Goal: Task Accomplishment & Management: Use online tool/utility

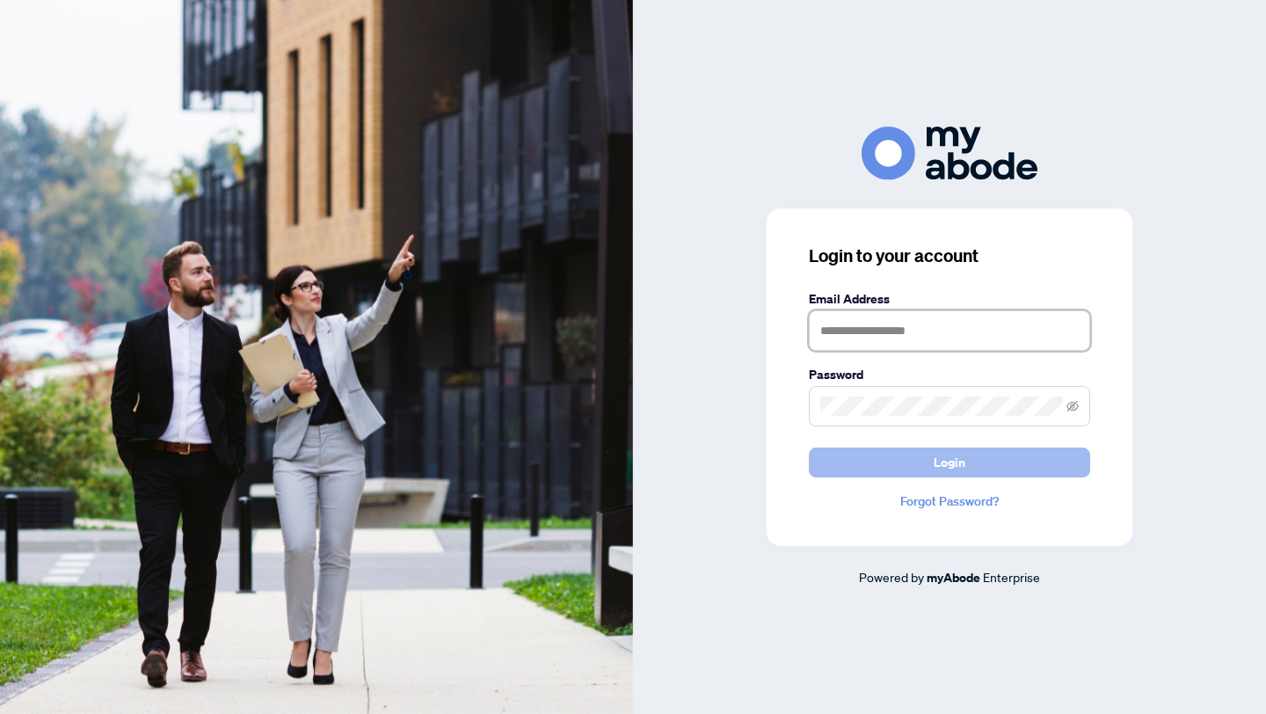
type input "**********"
click at [906, 470] on button "Login" at bounding box center [949, 463] width 281 height 30
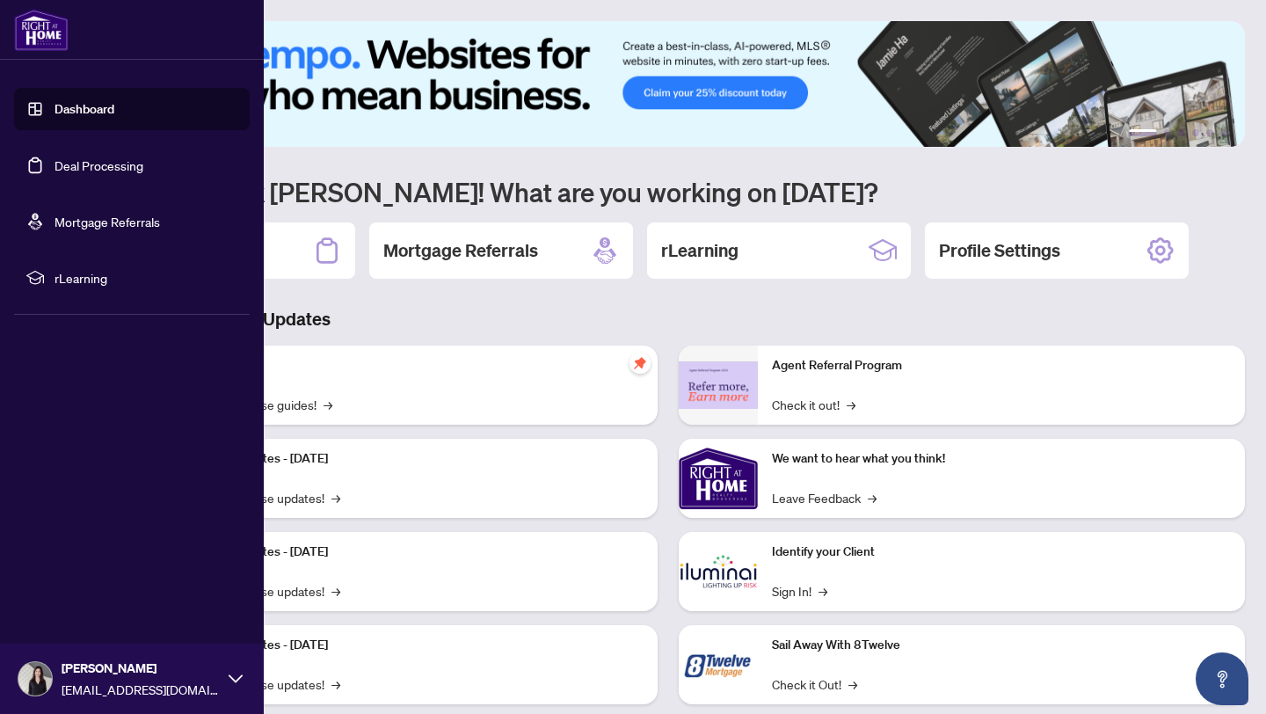
click at [56, 117] on link "Dashboard" at bounding box center [85, 109] width 60 height 16
click at [113, 167] on link "Deal Processing" at bounding box center [99, 165] width 89 height 16
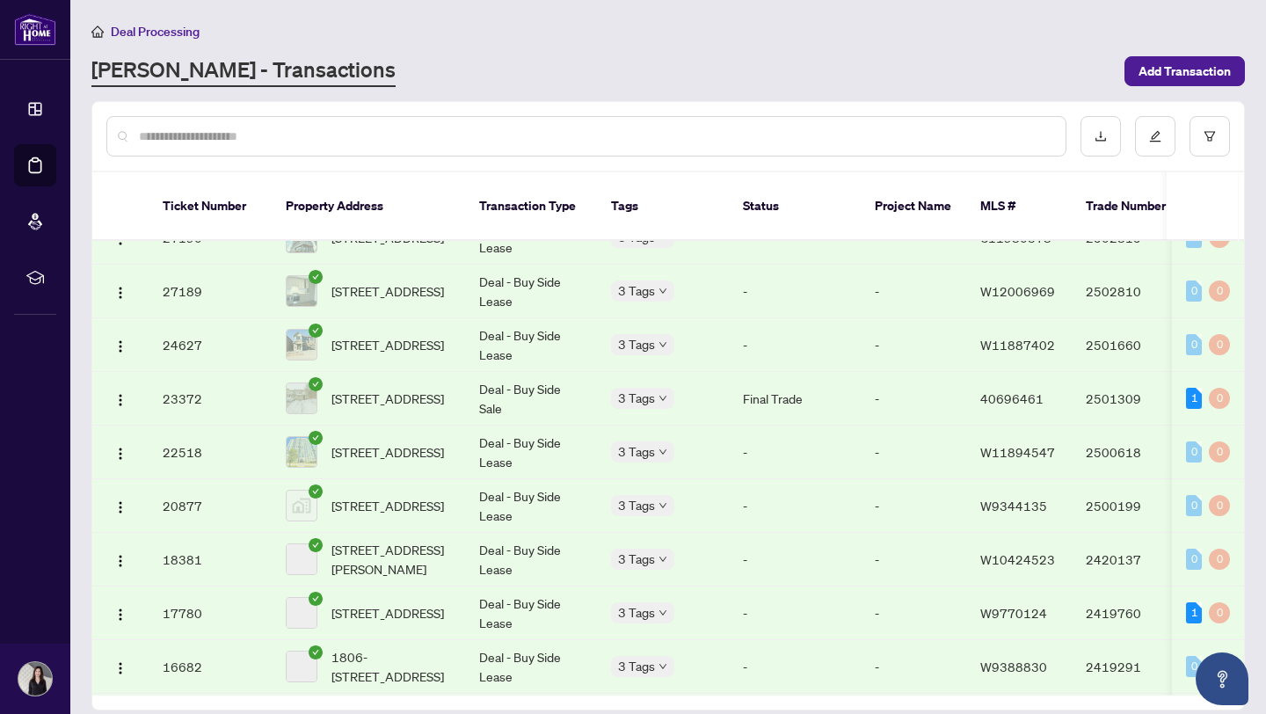
scroll to position [1583, 0]
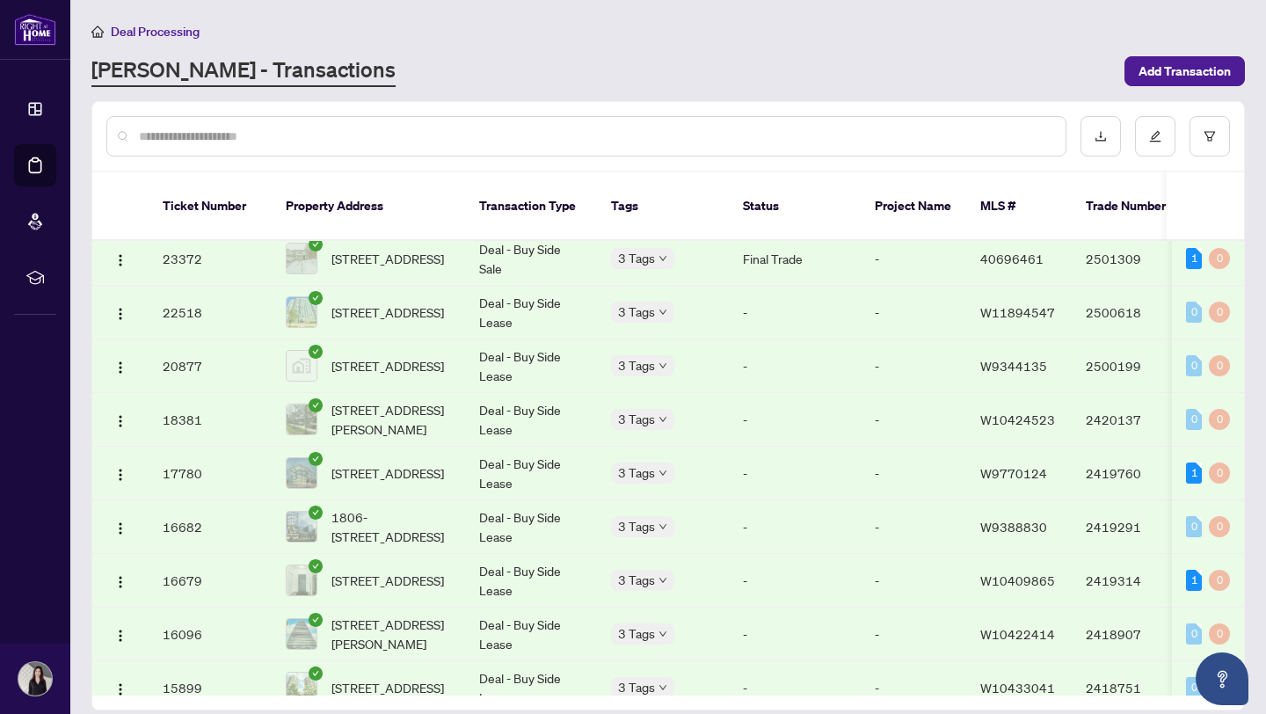
click at [0, 0] on div "Approved" at bounding box center [0, 0] width 0 height 0
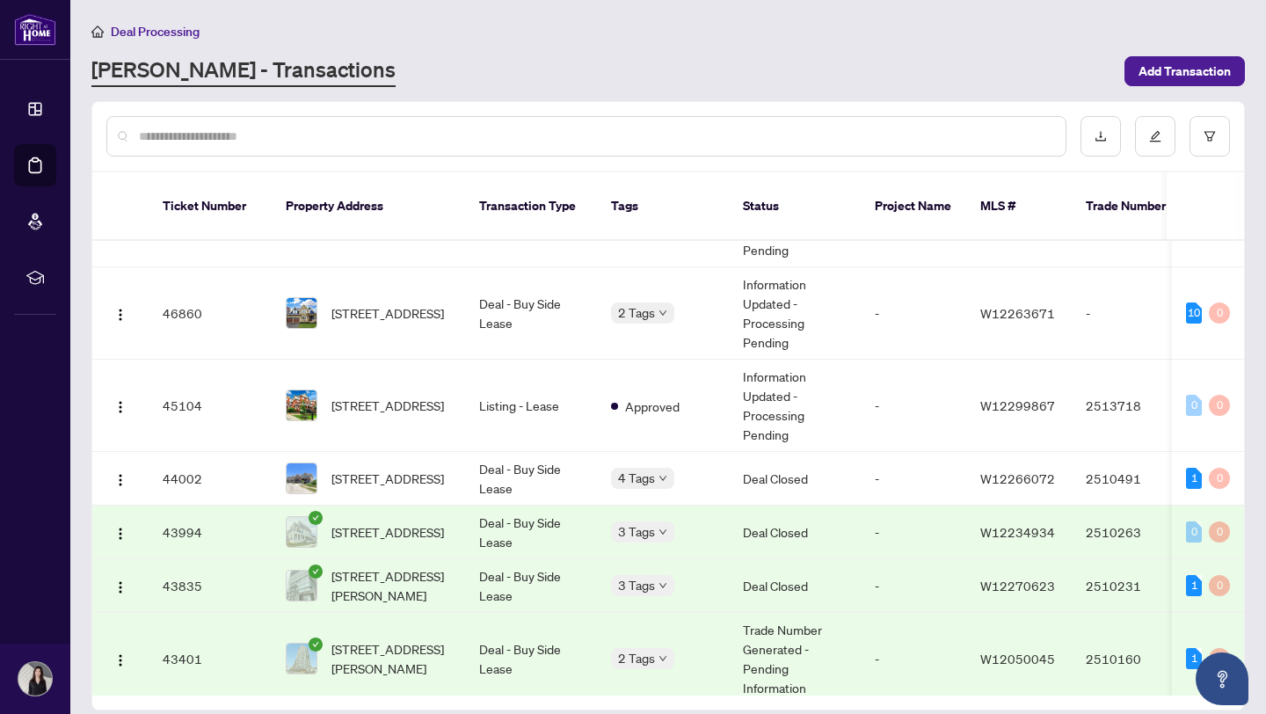
scroll to position [0, 0]
